Goal: Task Accomplishment & Management: Use online tool/utility

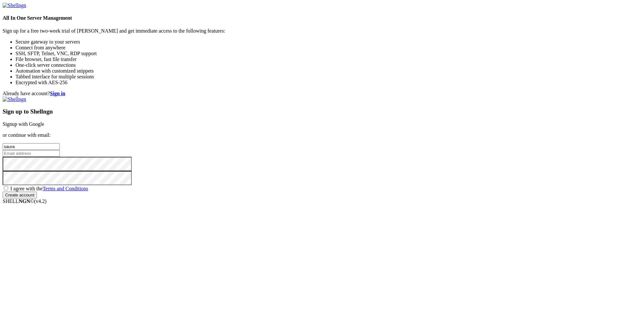
type input "saura"
type input "[EMAIL_ADDRESS][DOMAIN_NAME]"
click at [320, 192] on div "Already have account? Sign in Sign up to Shellngn Signup with Google or continu…" at bounding box center [310, 145] width 615 height 108
click at [88, 192] on span "I agree with the Terms and Conditions" at bounding box center [49, 188] width 78 height 5
click at [8, 191] on input "I agree with the Terms and Conditions" at bounding box center [6, 188] width 4 height 4
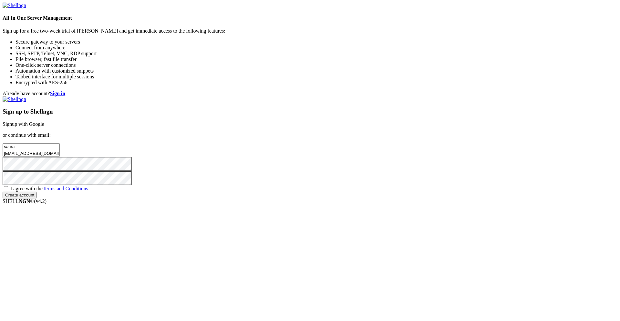
checkbox input "true"
click at [37, 199] on input "Create account" at bounding box center [20, 195] width 34 height 7
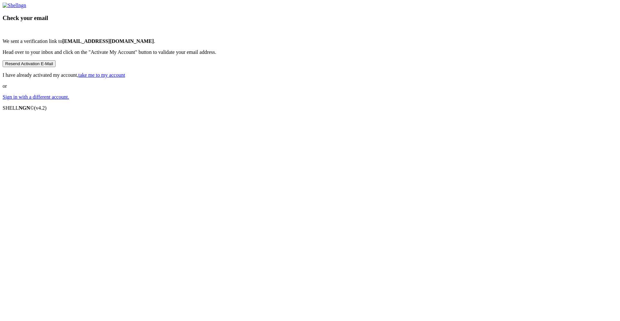
click at [125, 78] on link "take me to my account" at bounding box center [101, 74] width 47 height 5
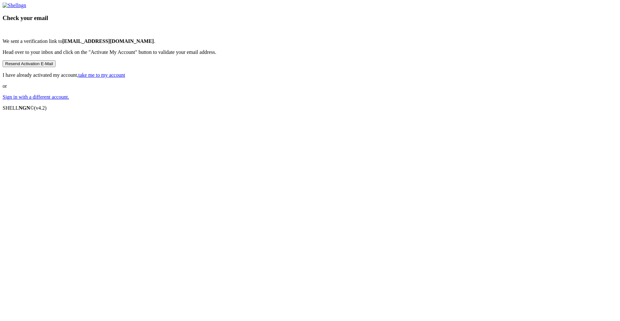
click at [125, 78] on link "take me to my account" at bounding box center [101, 74] width 47 height 5
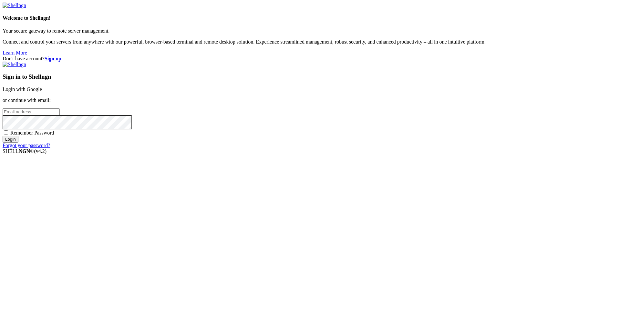
click at [371, 149] on div "Sign in to Shellngn Login with Google or continue with email: Remember Password…" at bounding box center [310, 105] width 615 height 87
click at [60, 115] on input "email" at bounding box center [31, 112] width 57 height 7
click at [42, 92] on link "Login with Google" at bounding box center [22, 89] width 39 height 5
click at [60, 115] on input "email" at bounding box center [31, 112] width 57 height 7
click at [18, 149] on input "Login" at bounding box center [11, 145] width 16 height 7
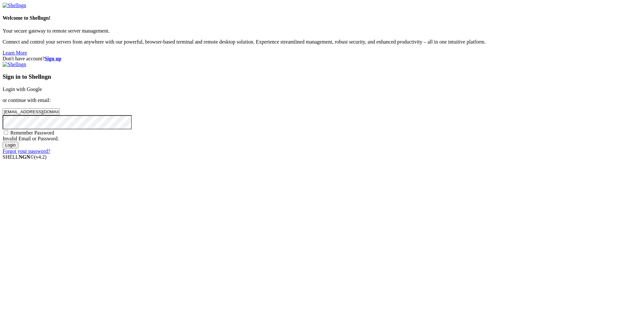
click at [335, 154] on div "Don't have account? Sign up Sign in to Shellngn Login with Google or continue w…" at bounding box center [310, 105] width 615 height 99
click at [60, 115] on input "[EMAIL_ADDRESS][DOMAIN_NAME]" at bounding box center [31, 112] width 57 height 7
type input "[EMAIL_ADDRESS][DOMAIN_NAME]"
click at [307, 154] on div "Don't have account? Sign up Sign in to Shellngn Login with Google or continue w…" at bounding box center [310, 105] width 615 height 99
click at [18, 149] on input "Login" at bounding box center [11, 145] width 16 height 7
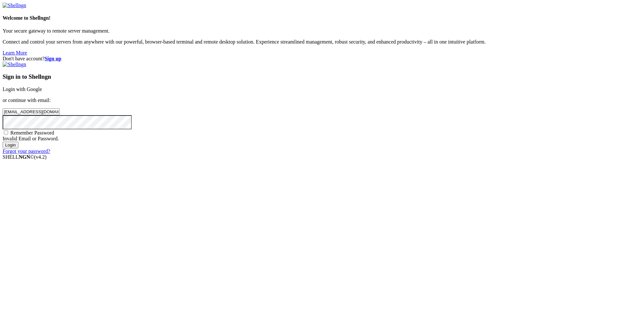
click at [325, 154] on div "Don't have account? Sign up Sign in to Shellngn Login with Google or continue w…" at bounding box center [310, 105] width 615 height 99
click at [3, 142] on input "Login" at bounding box center [11, 145] width 16 height 7
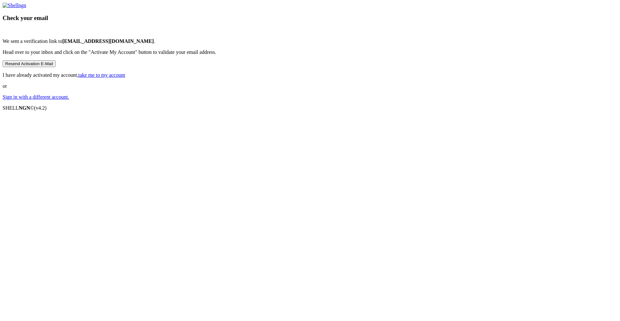
click at [56, 67] on button "Resend Activation E-Mail" at bounding box center [29, 63] width 53 height 7
click at [125, 78] on link "take me to my account" at bounding box center [101, 74] width 47 height 5
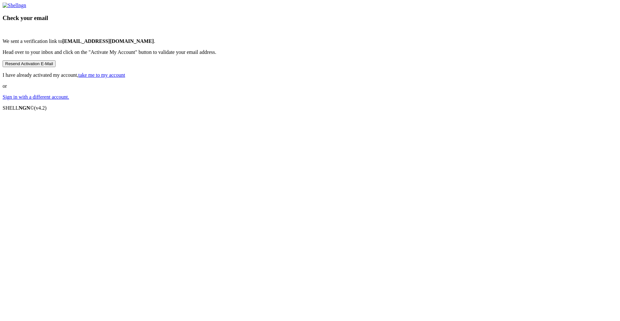
click at [125, 78] on link "take me to my account" at bounding box center [101, 74] width 47 height 5
click at [69, 100] on link "Sign in with a different account." at bounding box center [36, 96] width 67 height 5
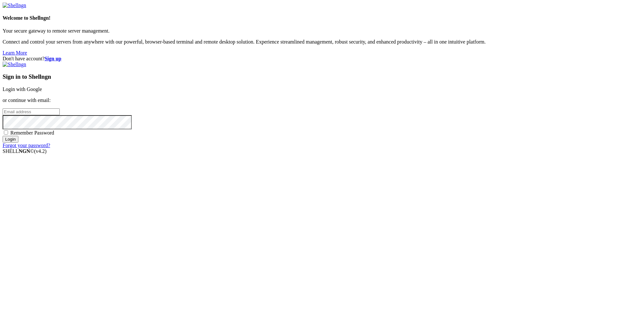
click at [60, 115] on input "email" at bounding box center [31, 112] width 57 height 7
type input "[EMAIL_ADDRESS][DOMAIN_NAME]"
click at [3, 136] on input "Login" at bounding box center [11, 139] width 16 height 7
click at [451, 207] on div "Loading..." at bounding box center [310, 187] width 615 height 39
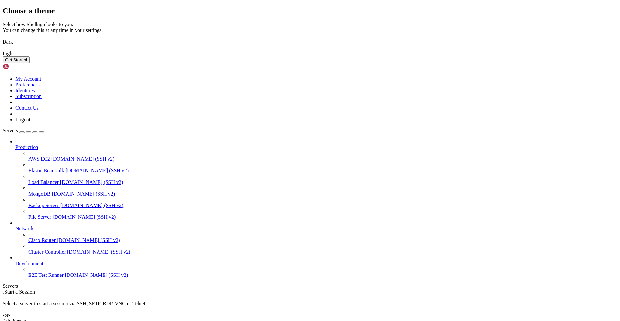
click at [3, 38] on img at bounding box center [3, 38] width 0 height 0
click at [30, 63] on button "Get Started" at bounding box center [16, 60] width 27 height 7
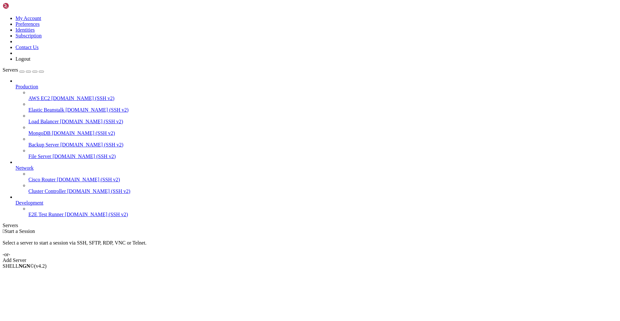
click at [356, 258] on link "Add Server" at bounding box center [310, 261] width 615 height 6
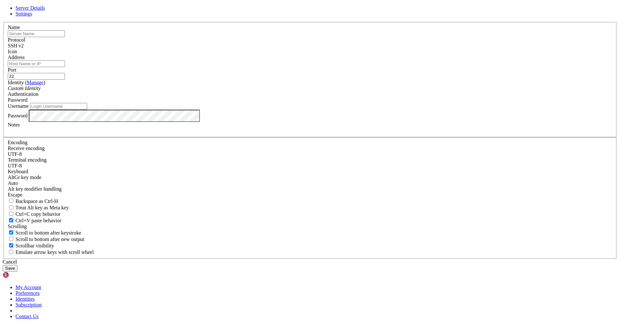
click at [65, 37] on input "text" at bounding box center [36, 33] width 57 height 7
type input "ecocraft"
click at [65, 67] on input "Address" at bounding box center [36, 63] width 57 height 7
paste input "[TECHNICAL_ID]"
type input "[TECHNICAL_ID]"
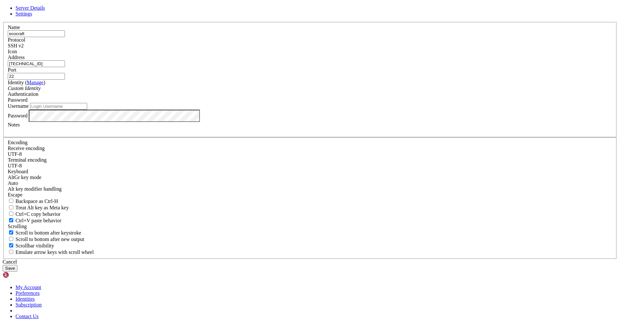
click at [264, 91] on div "Custom Identity" at bounding box center [310, 89] width 605 height 6
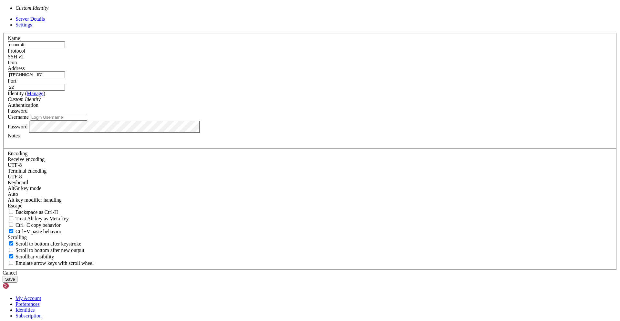
click at [264, 102] on div "Custom Identity" at bounding box center [310, 100] width 605 height 6
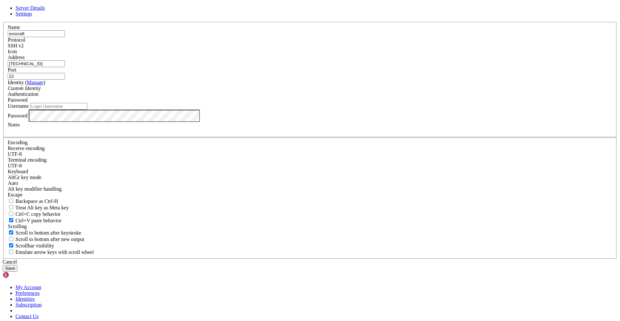
click at [27, 103] on span "Password" at bounding box center [18, 99] width 20 height 5
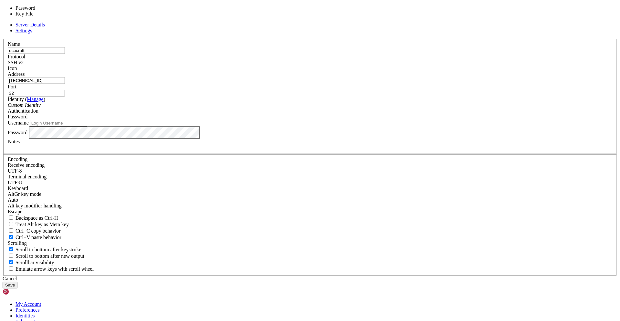
click at [27, 119] on span "Password" at bounding box center [18, 116] width 20 height 5
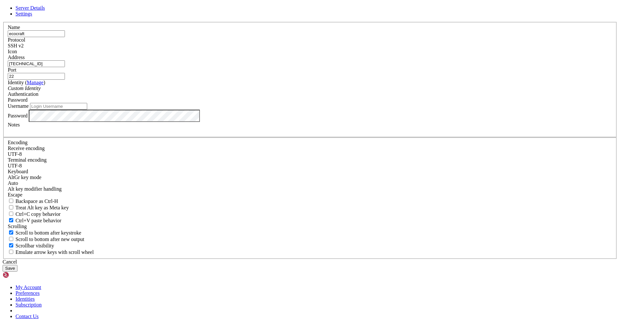
click at [87, 110] on input "Username" at bounding box center [58, 106] width 57 height 7
type input "ecocraft"
click at [17, 265] on button "Save" at bounding box center [10, 268] width 15 height 7
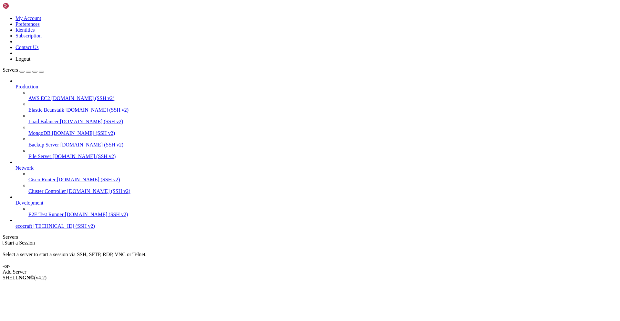
click at [50, 229] on span "[TECHNICAL_ID] (SSH v2)" at bounding box center [64, 225] width 61 height 5
click at [16, 200] on icon at bounding box center [16, 200] width 0 height 0
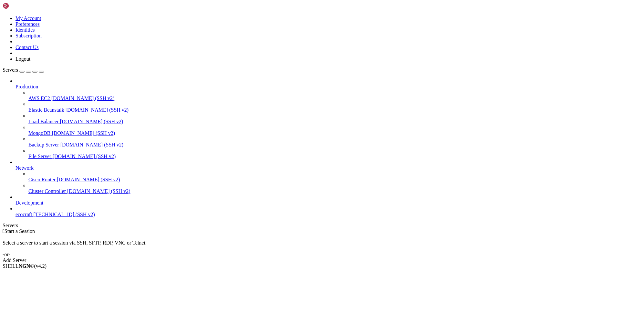
click at [28, 177] on icon at bounding box center [28, 177] width 0 height 0
click at [28, 189] on icon at bounding box center [28, 189] width 0 height 0
click at [32, 217] on span "ecocraft" at bounding box center [24, 214] width 17 height 5
click at [33, 275] on span "Connect" at bounding box center [24, 277] width 17 height 5
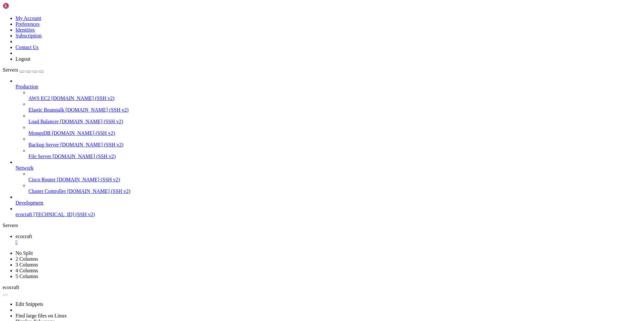
click at [16, 84] on icon at bounding box center [16, 84] width 0 height 0
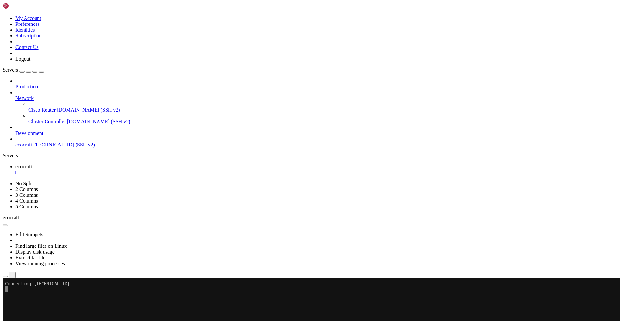
click at [45, 107] on span "Cisco Router" at bounding box center [41, 109] width 27 height 5
click at [33, 301] on span "Connect" at bounding box center [24, 303] width 17 height 5
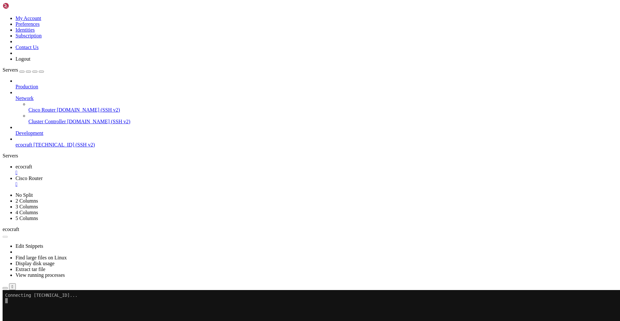
click at [102, 164] on link "ecocraft " at bounding box center [317, 170] width 602 height 12
click at [129, 176] on link "Cisco Router " at bounding box center [317, 182] width 602 height 12
click at [163, 182] on div "" at bounding box center [317, 185] width 602 height 6
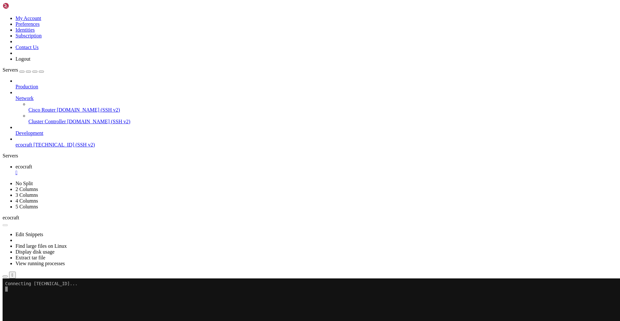
click at [116, 170] on div "" at bounding box center [317, 173] width 602 height 6
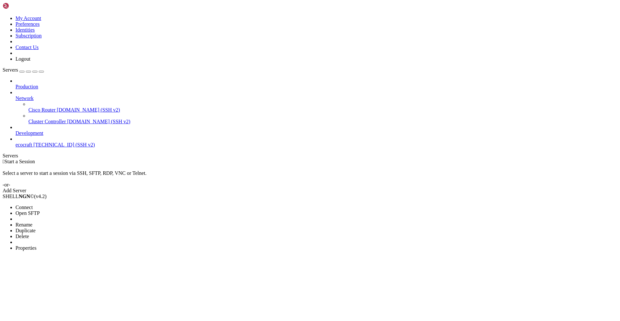
click at [40, 211] on span "Open SFTP" at bounding box center [28, 213] width 24 height 5
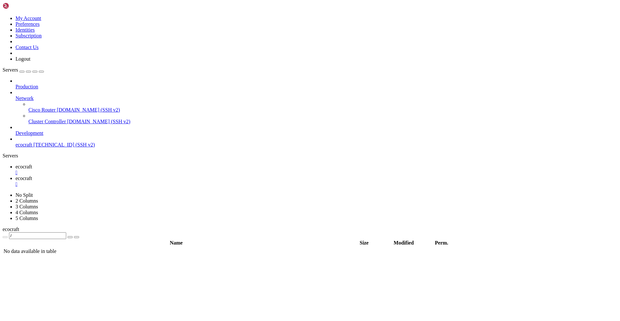
drag, startPoint x: 36, startPoint y: 637, endPoint x: 70, endPoint y: 637, distance: 34.2
copy x-row "[TECHNICAL_ID]"
click at [106, 164] on link "ecocraft " at bounding box center [317, 170] width 602 height 12
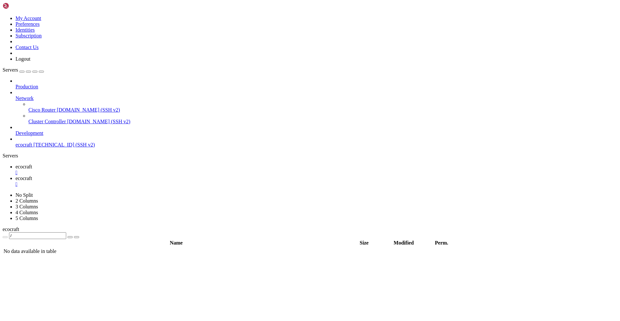
click at [131, 176] on link "ecocraft " at bounding box center [317, 182] width 602 height 12
click at [115, 170] on div "" at bounding box center [317, 173] width 602 height 6
